Goal: Navigation & Orientation: Go to known website

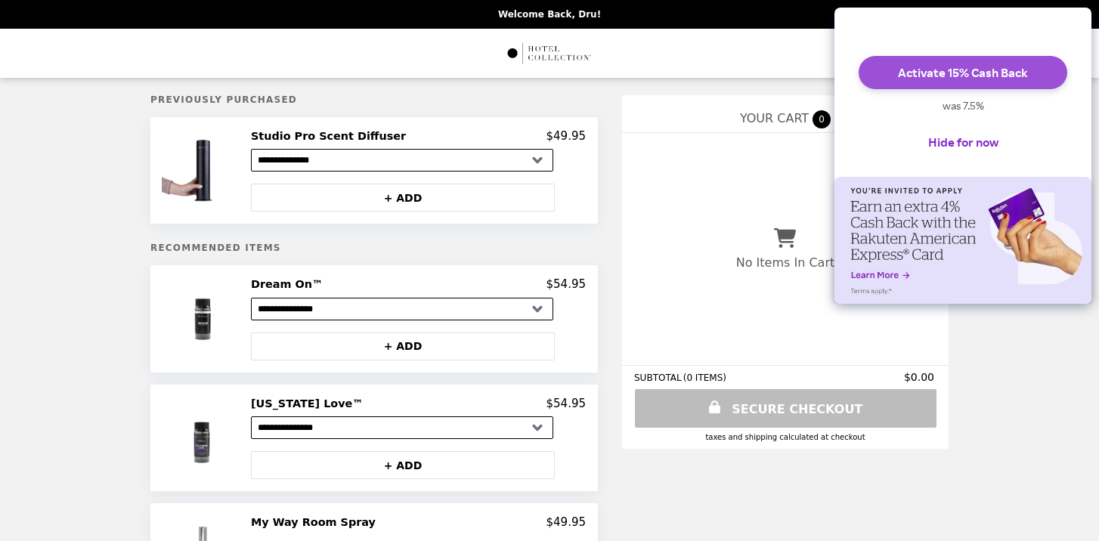
click at [969, 89] on button "Activate 15% Cash Back" at bounding box center [962, 72] width 209 height 33
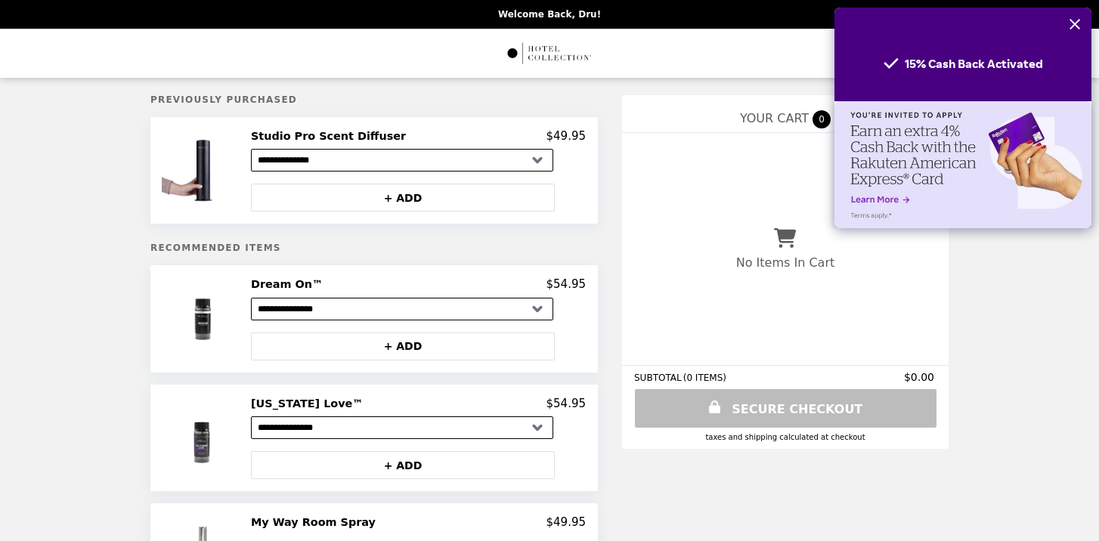
click at [1069, 21] on icon "Close" at bounding box center [1074, 24] width 12 height 12
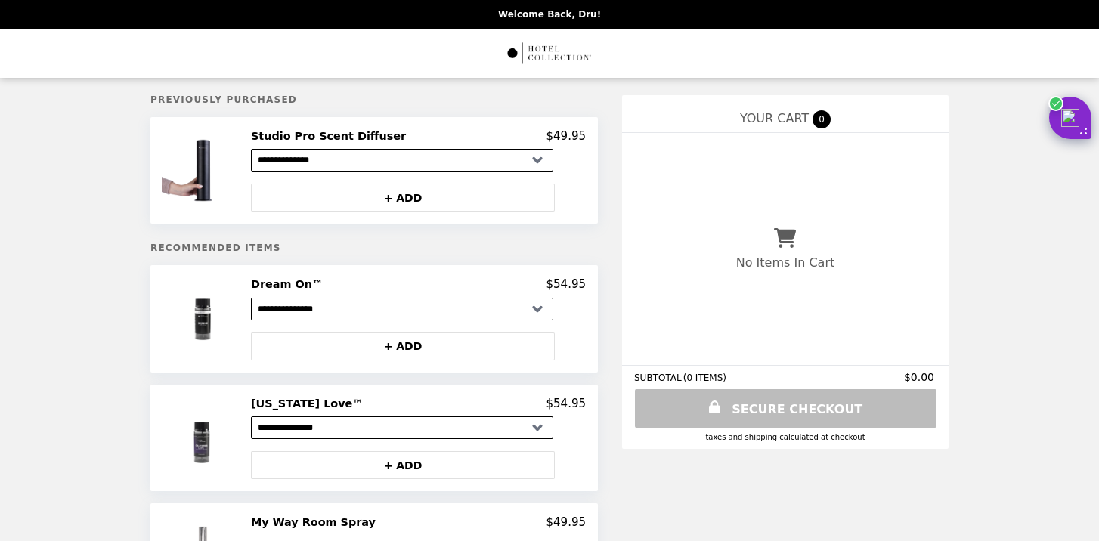
click at [548, 56] on img "Main" at bounding box center [549, 53] width 87 height 31
